Goal: Obtain resource: Download file/media

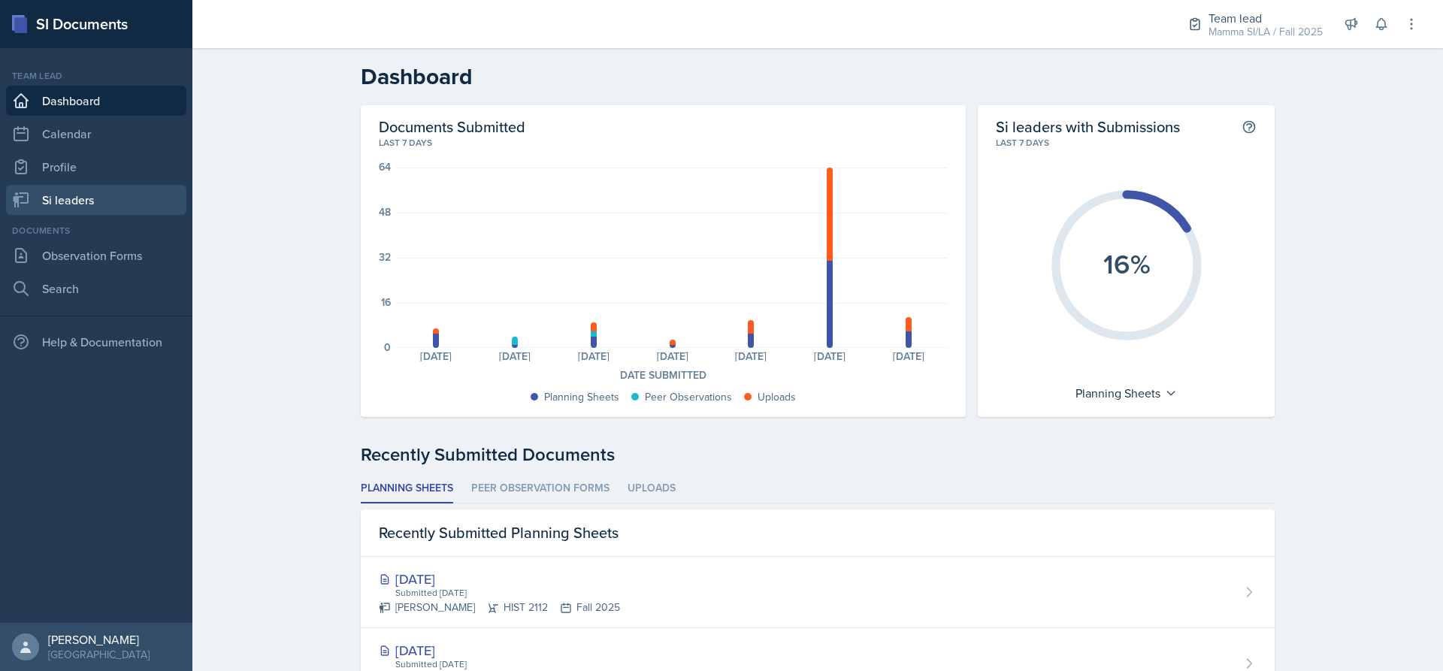
click at [84, 196] on link "Si leaders" at bounding box center [96, 200] width 180 height 30
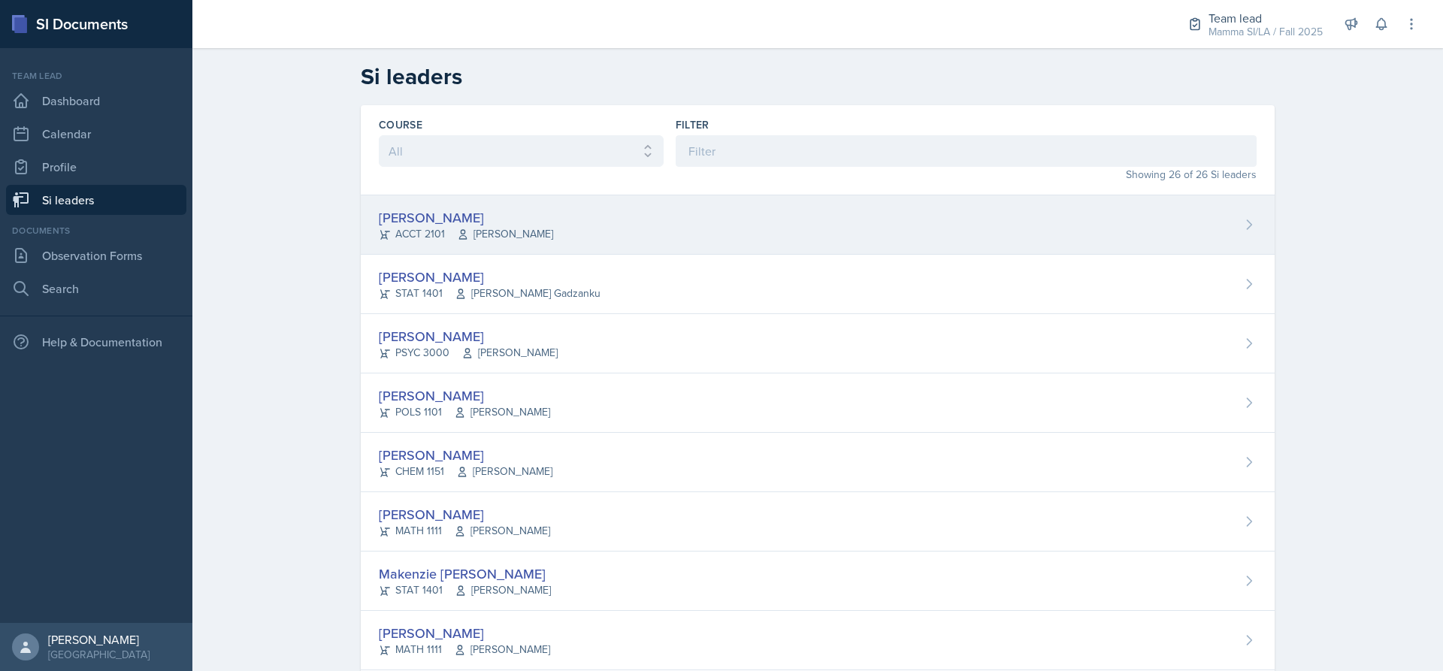
click at [664, 243] on div "Becca Adams ACCT 2101 Andrew Trotman" at bounding box center [818, 224] width 914 height 59
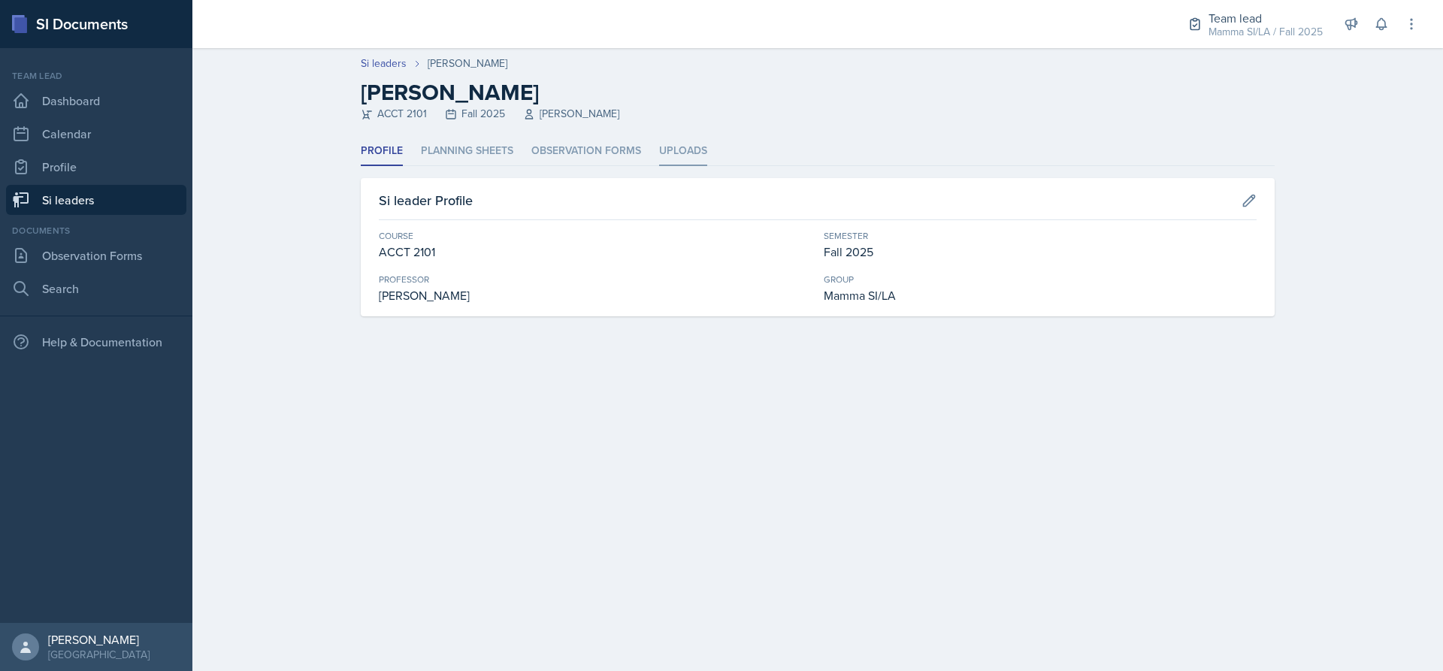
click at [663, 150] on li "Uploads" at bounding box center [683, 151] width 48 height 29
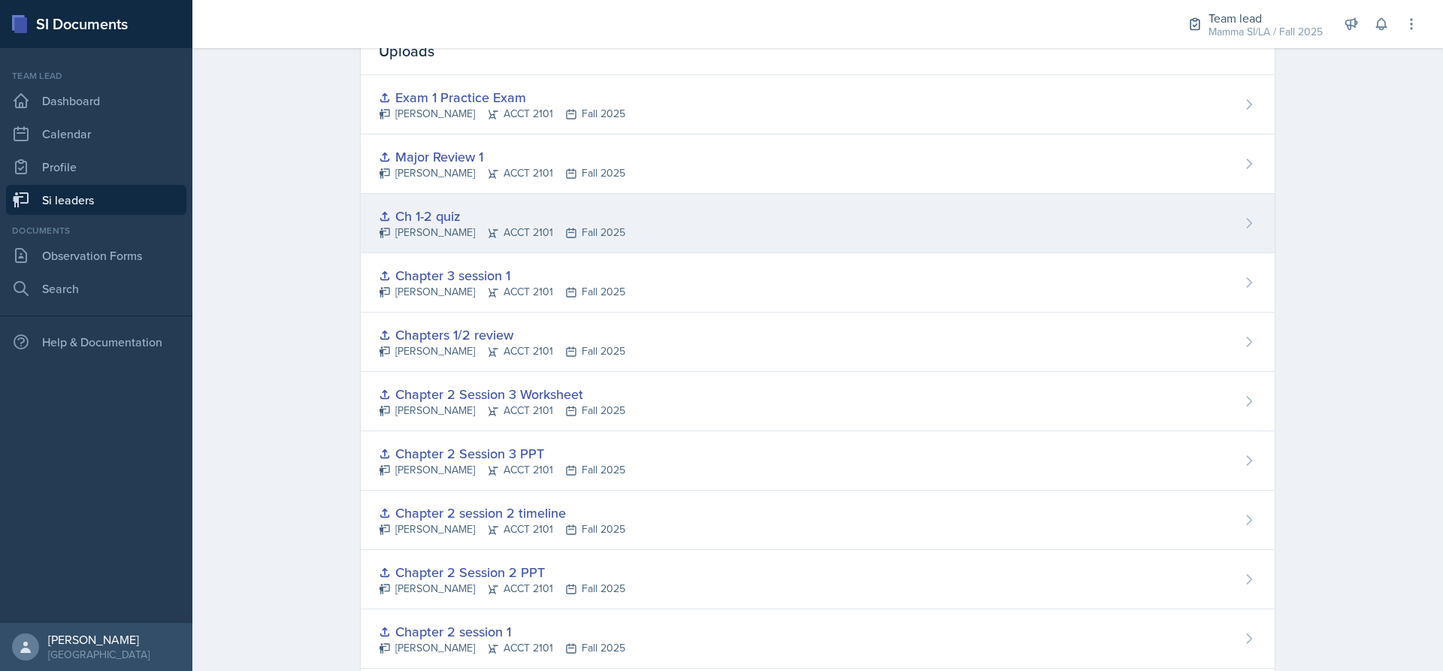
scroll to position [225, 0]
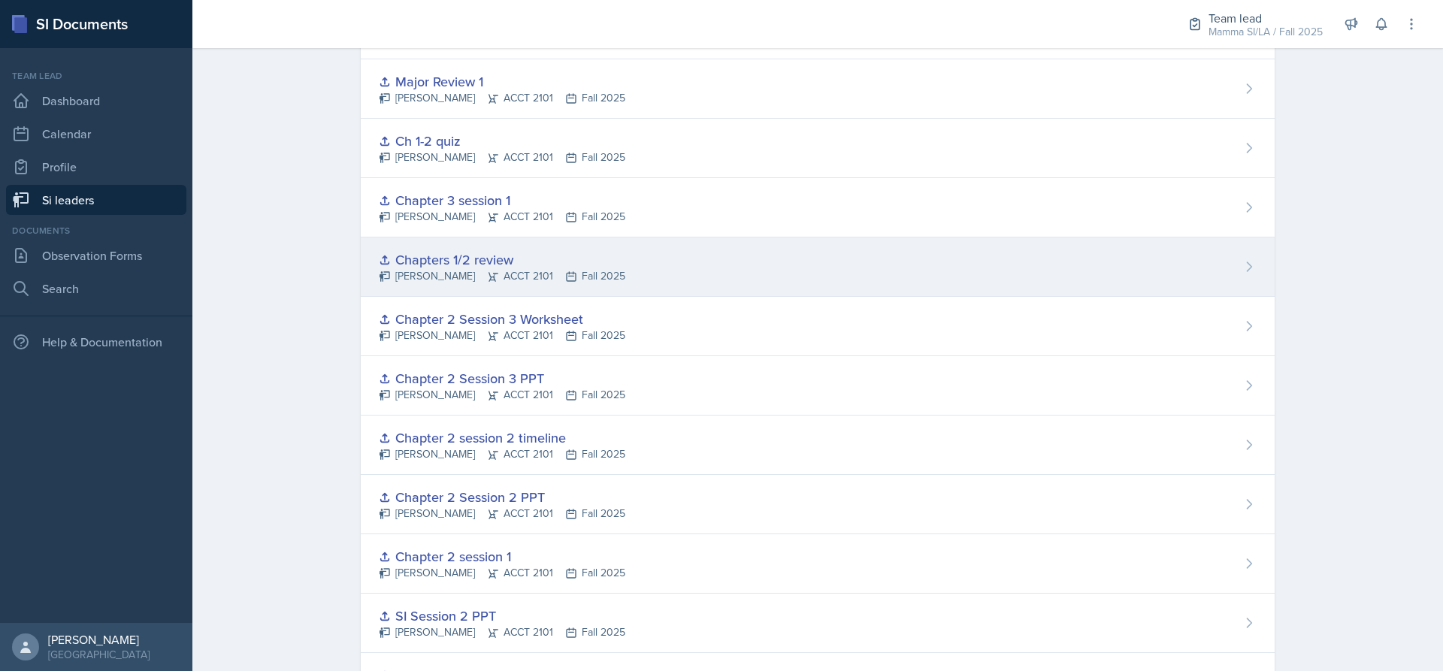
click at [481, 252] on div "Chapters 1/2 review" at bounding box center [502, 259] width 246 height 20
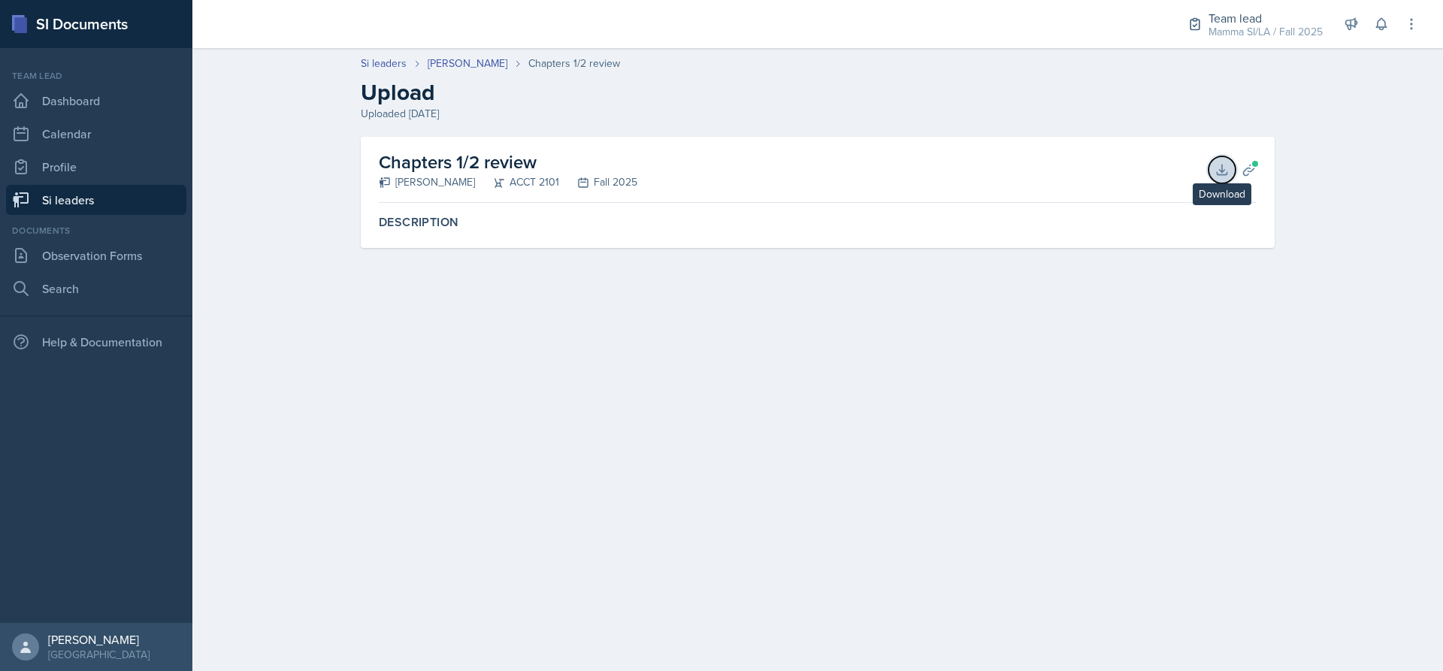
click at [1223, 167] on icon at bounding box center [1221, 169] width 15 height 15
click at [1223, 168] on icon at bounding box center [1221, 169] width 15 height 15
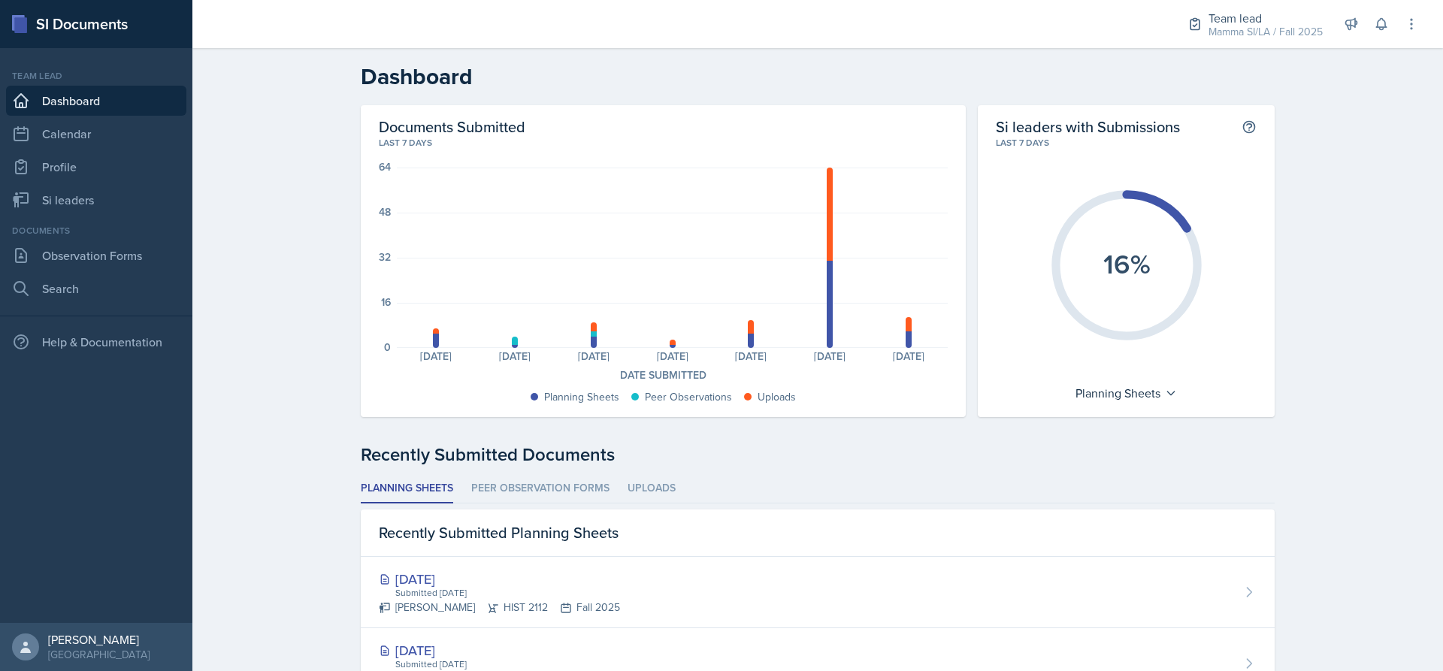
scroll to position [451, 0]
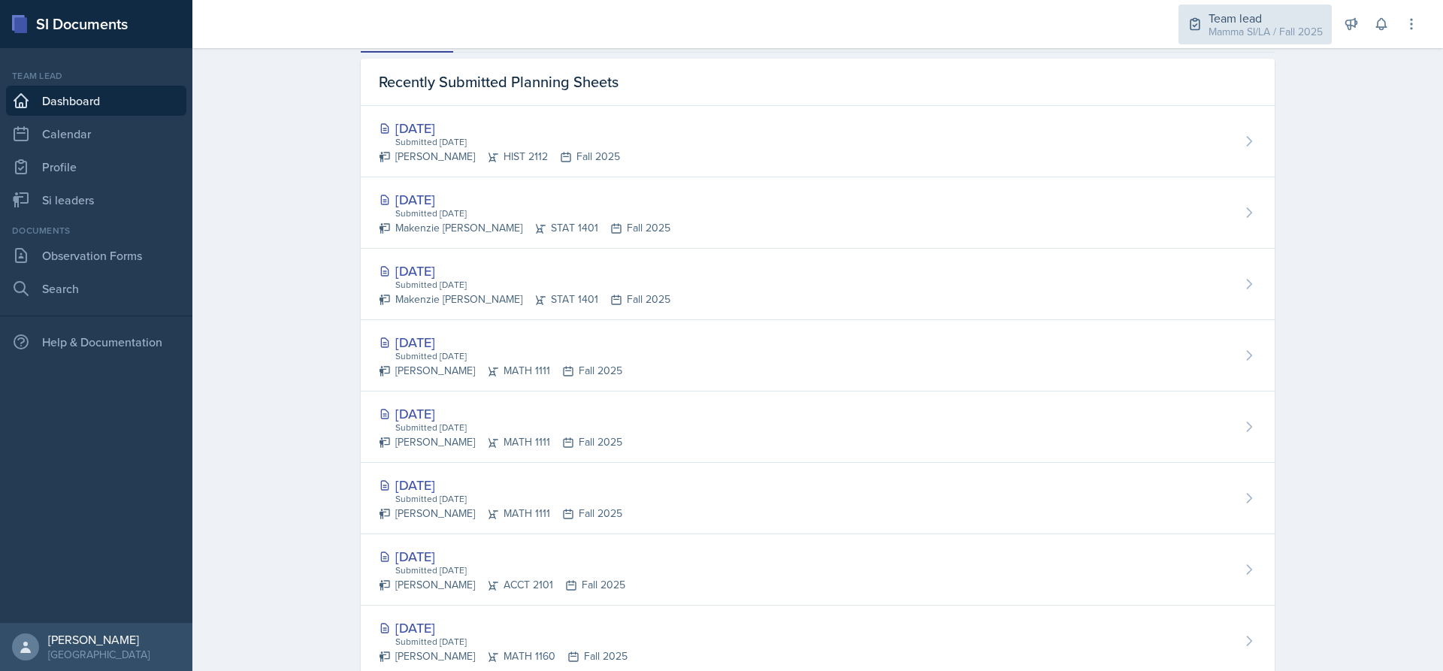
click at [1208, 32] on div "Mamma SI/LA / Fall 2025" at bounding box center [1265, 32] width 114 height 16
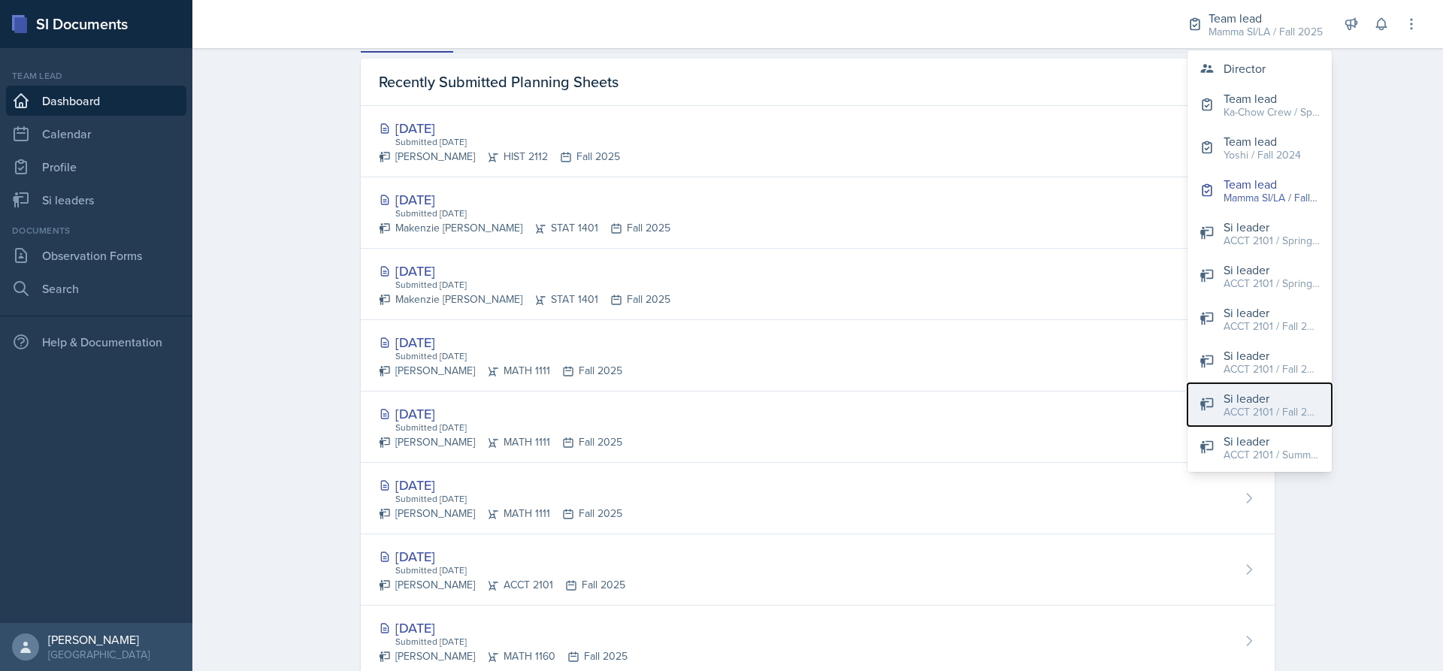
click at [1273, 412] on div "ACCT 2101 / Fall 2025" at bounding box center [1271, 412] width 96 height 16
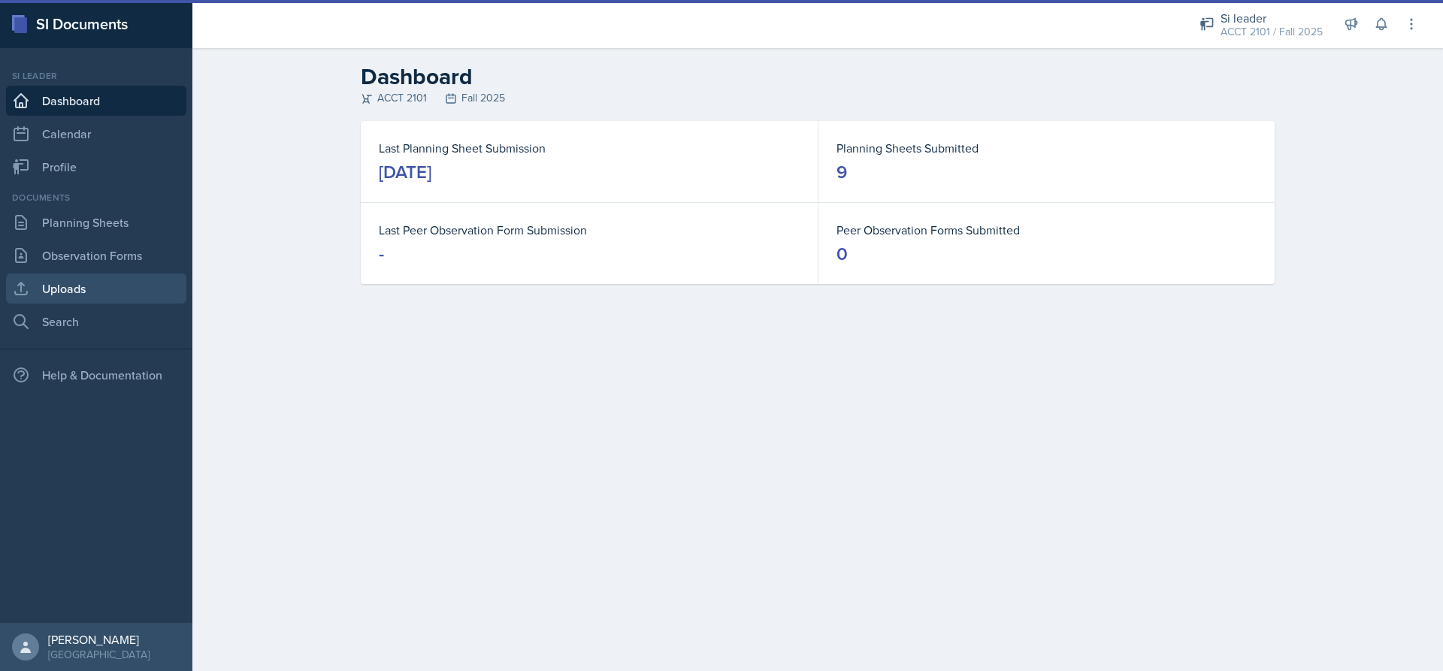
click at [95, 279] on link "Uploads" at bounding box center [96, 289] width 180 height 30
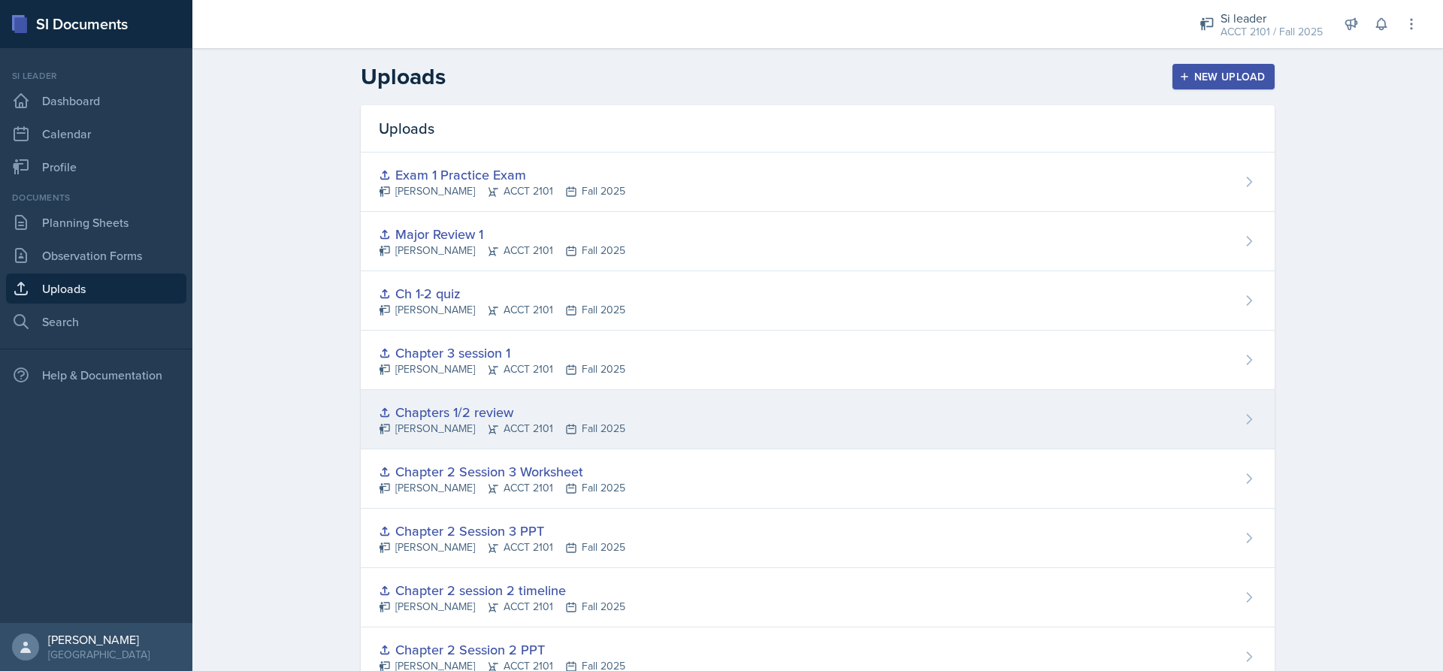
click at [664, 422] on div "Chapters 1/2 review [PERSON_NAME] ACCT 2101 Fall 2025" at bounding box center [818, 419] width 914 height 59
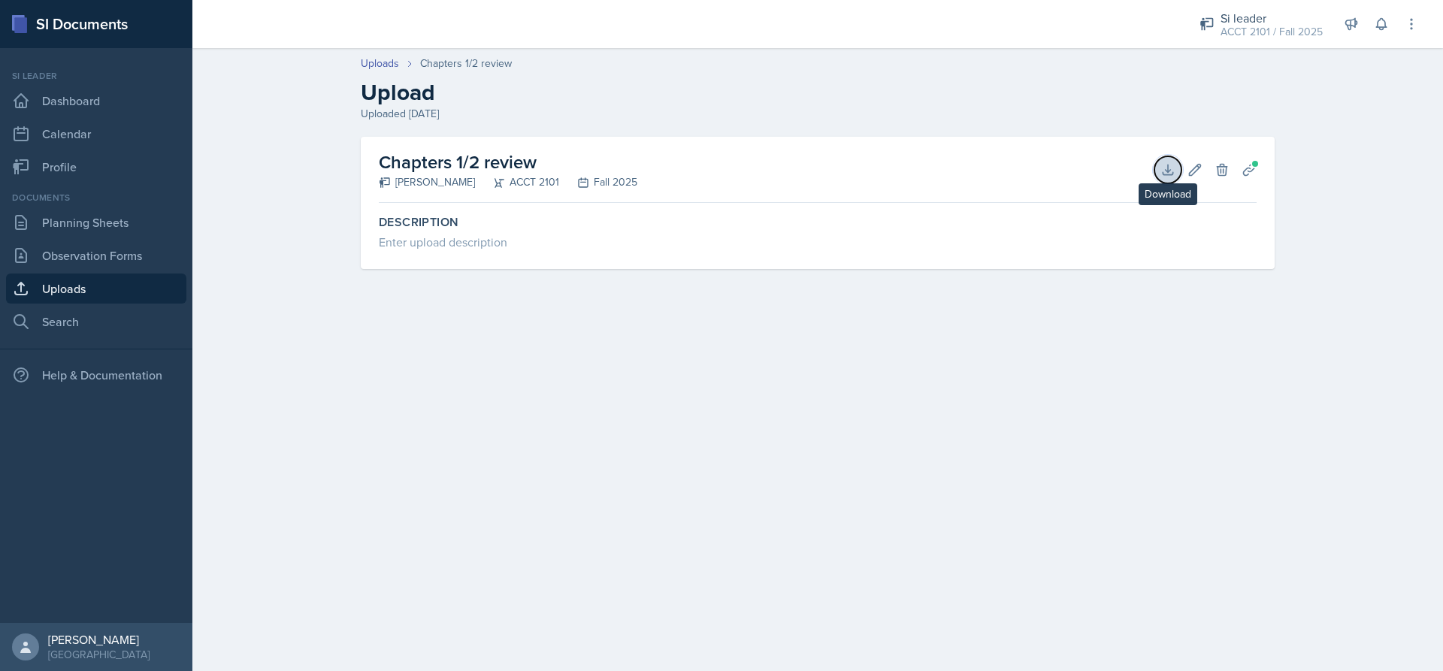
click at [1168, 180] on button "Download" at bounding box center [1167, 169] width 27 height 27
click at [1174, 167] on icon at bounding box center [1167, 169] width 15 height 15
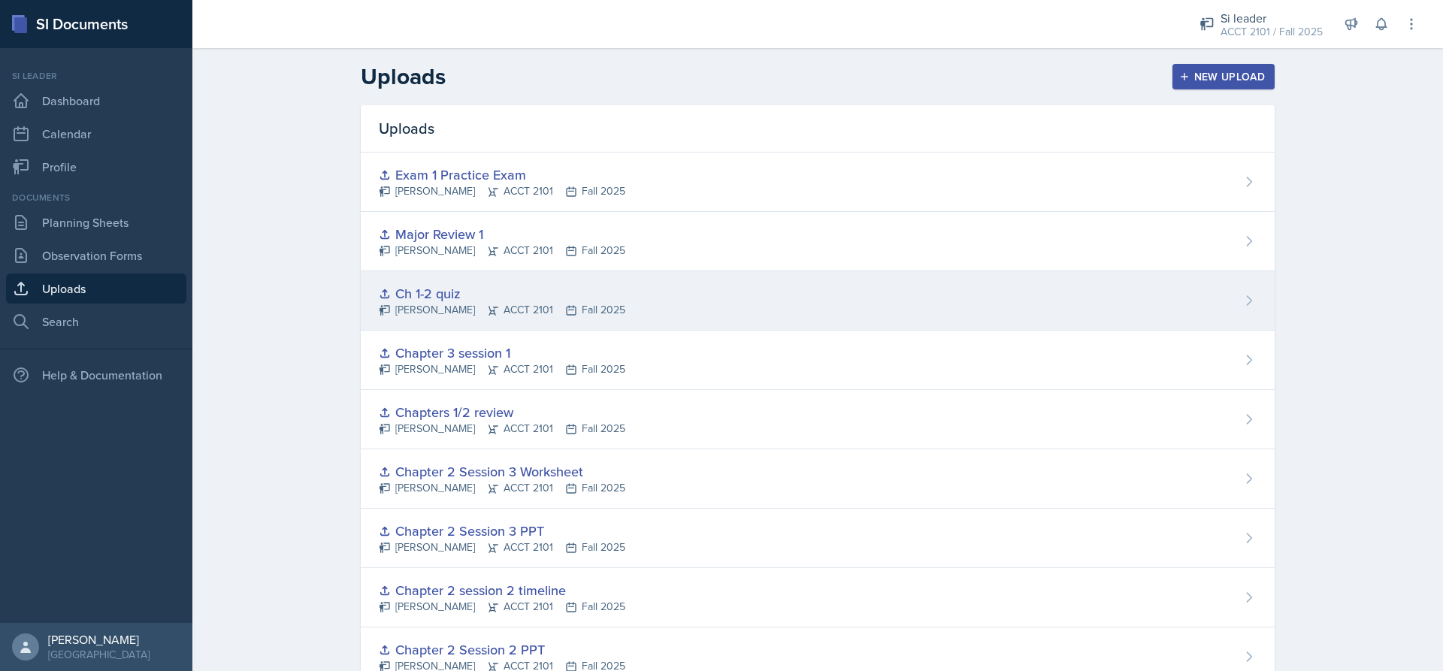
click at [455, 297] on div "Ch 1-2 quiz" at bounding box center [502, 293] width 246 height 20
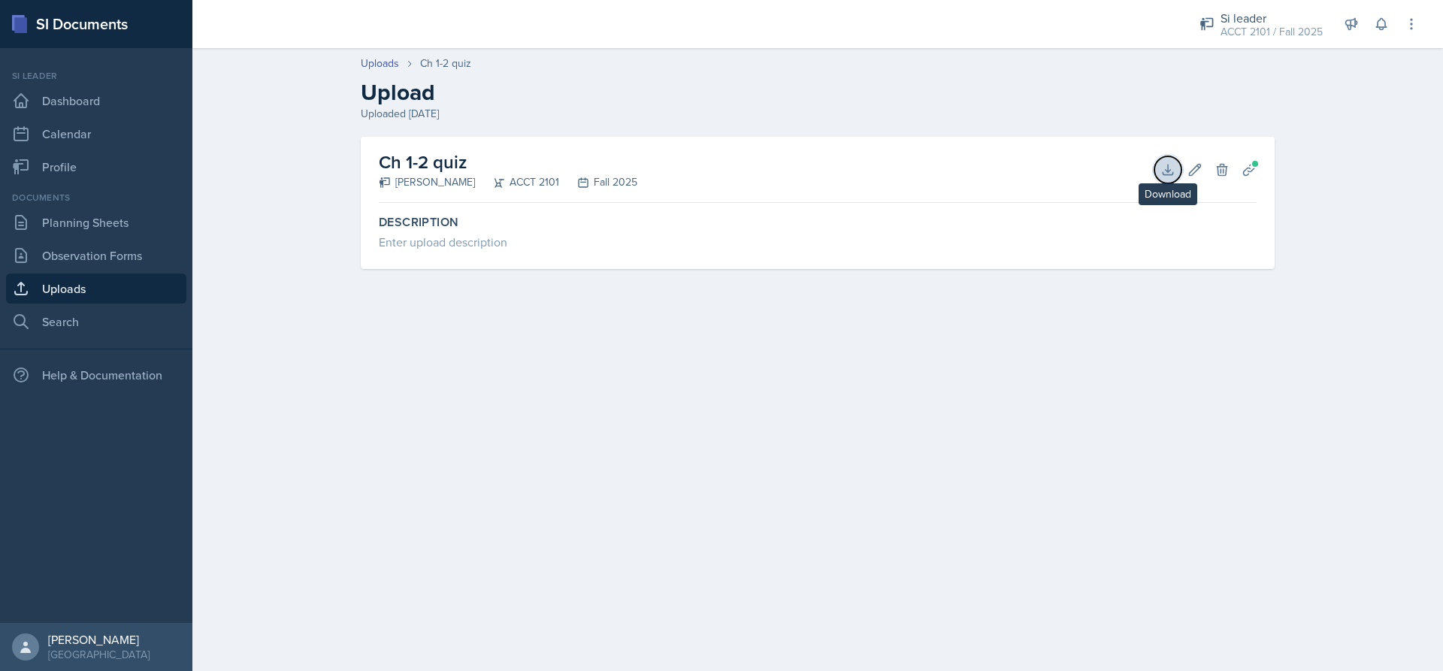
click at [1172, 171] on icon at bounding box center [1167, 169] width 15 height 15
click at [959, 90] on h2 "Upload" at bounding box center [818, 92] width 914 height 27
click at [1255, 163] on span at bounding box center [1254, 163] width 9 height 9
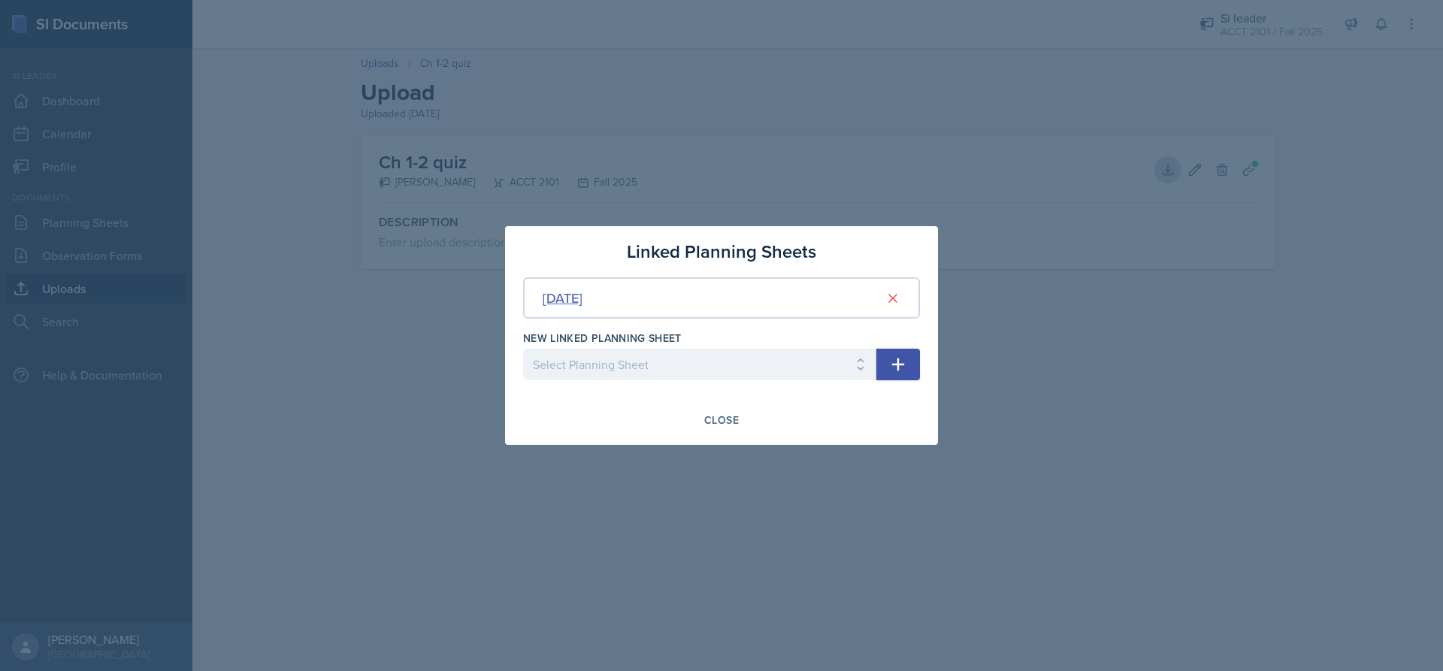
click at [582, 295] on div "[DATE]" at bounding box center [563, 298] width 40 height 20
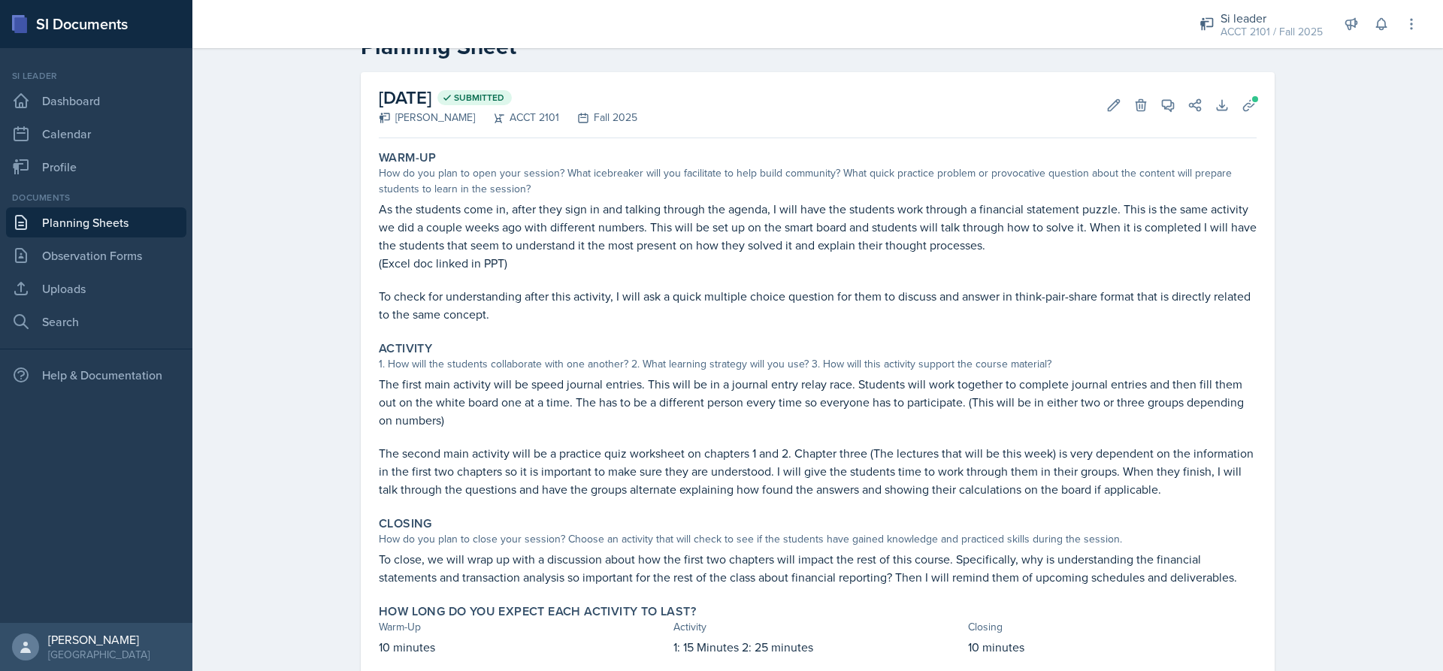
scroll to position [91, 0]
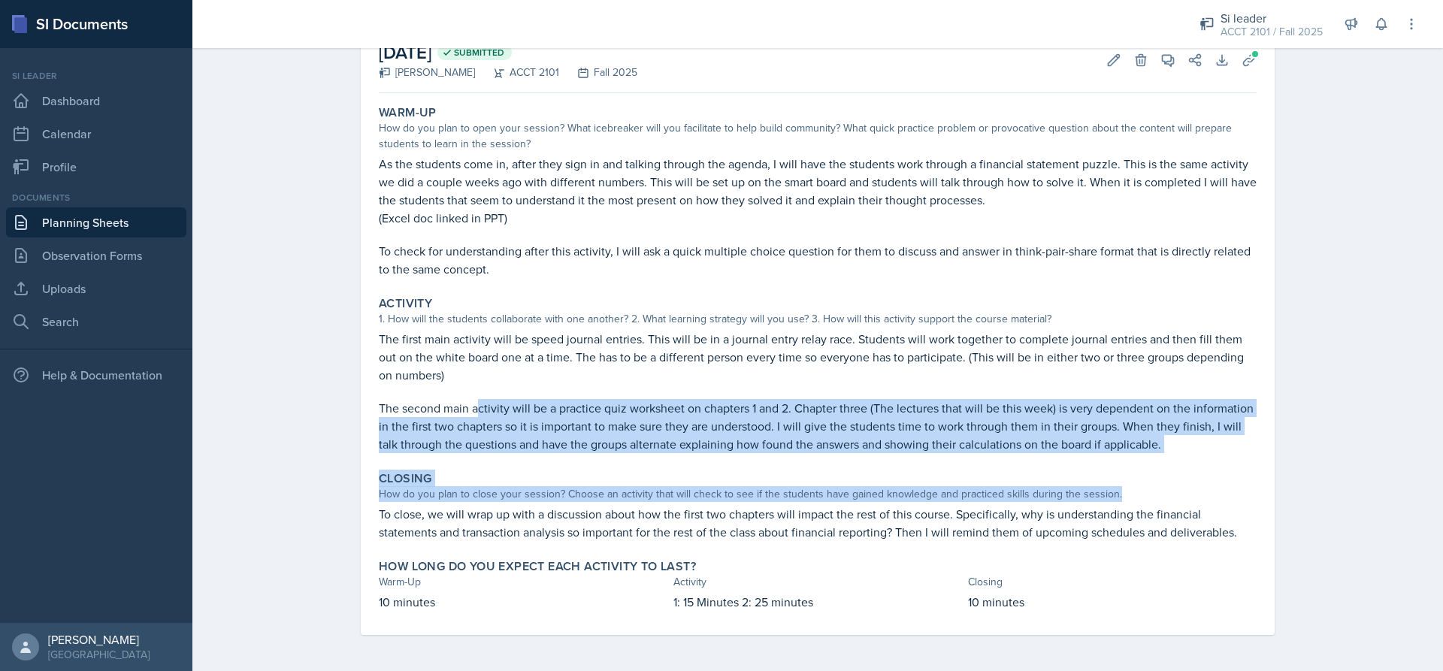
drag, startPoint x: 513, startPoint y: 425, endPoint x: 1189, endPoint y: 501, distance: 679.8
click at [1189, 501] on div "Warm-Up How do you plan to open your session? What icebreaker will you facilita…" at bounding box center [818, 367] width 878 height 536
click at [1188, 472] on div "Closing" at bounding box center [818, 478] width 878 height 15
